Goal: Transaction & Acquisition: Subscribe to service/newsletter

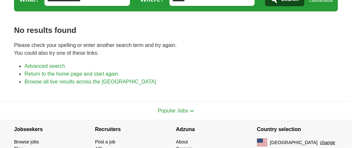
scroll to position [65, 0]
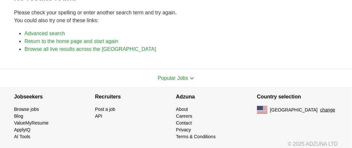
click at [175, 79] on span "Popular Jobs" at bounding box center [172, 78] width 30 height 6
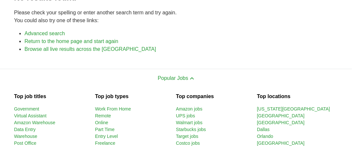
scroll to position [98, 0]
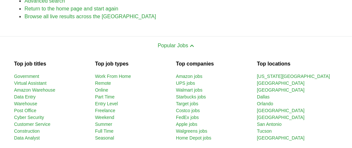
click at [29, 108] on link "Post Office" at bounding box center [25, 110] width 22 height 5
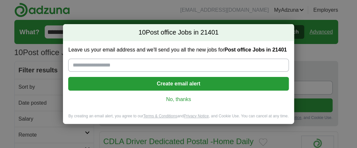
click at [133, 65] on input "Leave us your email address and we'll send you all the new jobs for Post office…" at bounding box center [178, 65] width 220 height 13
type input "**********"
click at [184, 81] on button "Create email alert" at bounding box center [178, 84] width 220 height 14
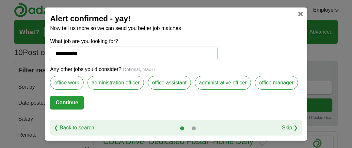
click at [163, 82] on label "office assistant" at bounding box center [169, 83] width 43 height 14
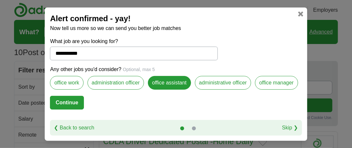
click at [60, 82] on label "office work" at bounding box center [66, 83] width 33 height 14
click at [70, 99] on button "Continue" at bounding box center [67, 103] width 34 height 14
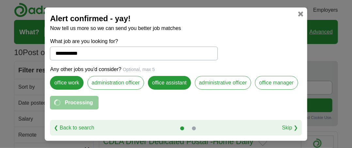
select select "**"
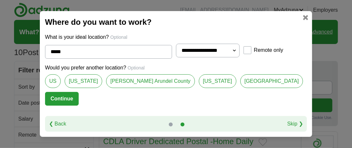
click at [79, 96] on button "Continue" at bounding box center [62, 99] width 34 height 14
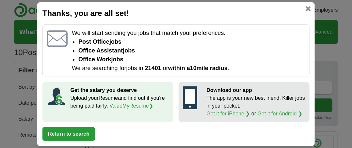
click at [68, 130] on button "Return to search" at bounding box center [68, 134] width 52 height 14
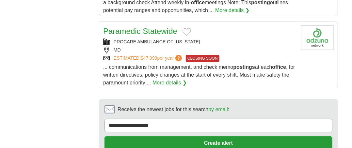
scroll to position [913, 0]
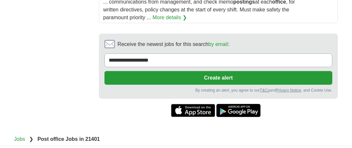
click at [223, 71] on button "Create alert" at bounding box center [218, 78] width 228 height 14
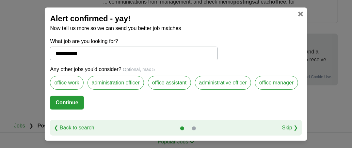
click at [67, 101] on button "Continue" at bounding box center [67, 103] width 34 height 14
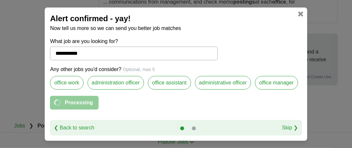
select select "**"
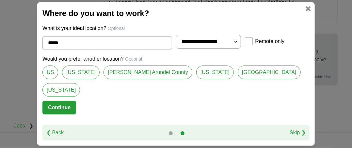
click at [76, 101] on button "Continue" at bounding box center [59, 108] width 34 height 14
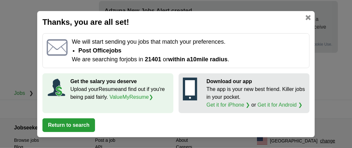
scroll to position [963, 0]
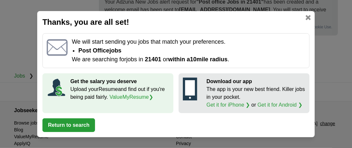
click at [72, 123] on button "Return to search" at bounding box center [68, 125] width 52 height 14
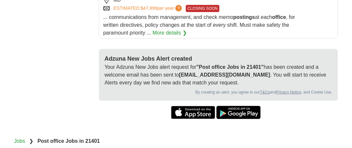
scroll to position [930, 0]
